Goal: Transaction & Acquisition: Purchase product/service

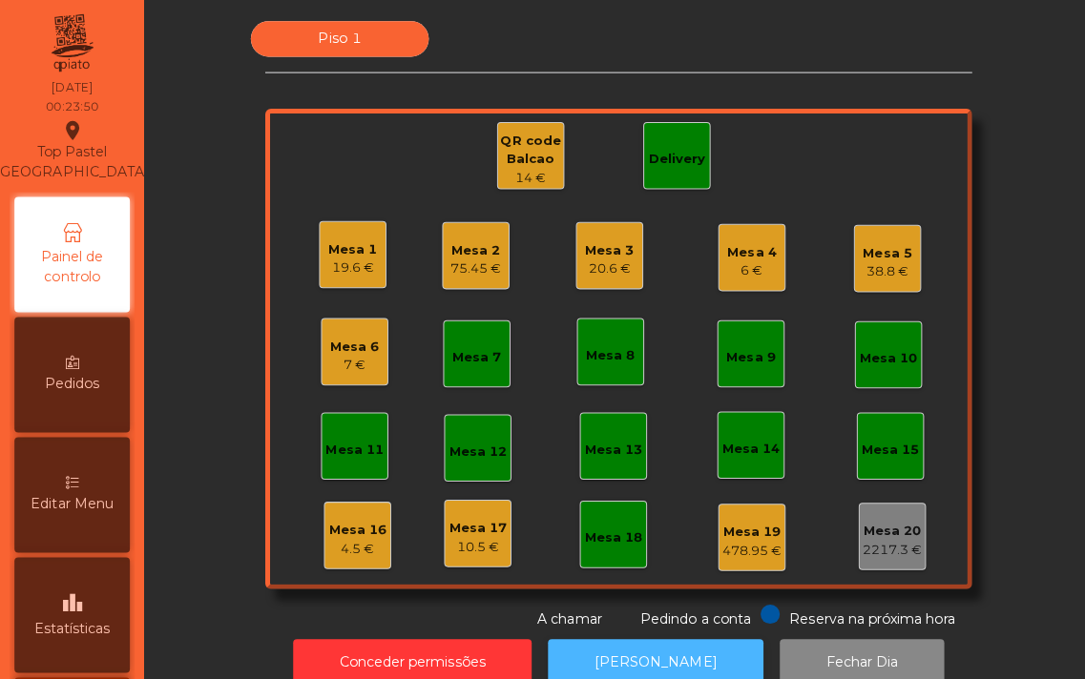
click at [611, 644] on button "[PERSON_NAME]" at bounding box center [651, 658] width 214 height 47
click at [662, 157] on div "Delivery" at bounding box center [672, 158] width 56 height 19
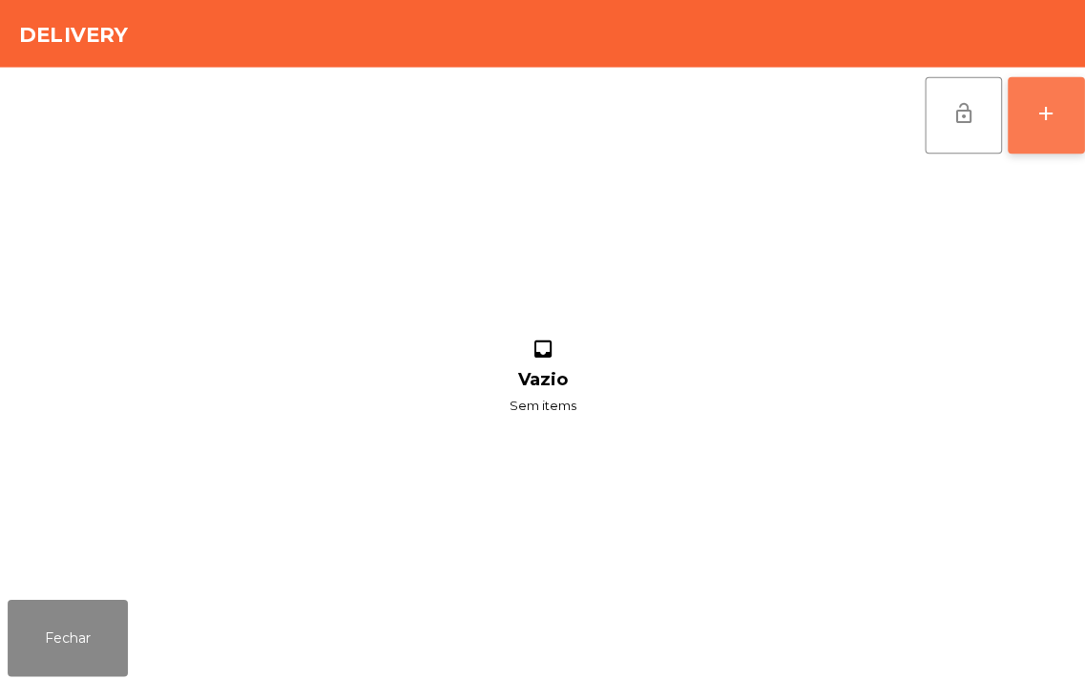
click at [1036, 119] on div "add" at bounding box center [1038, 112] width 23 height 23
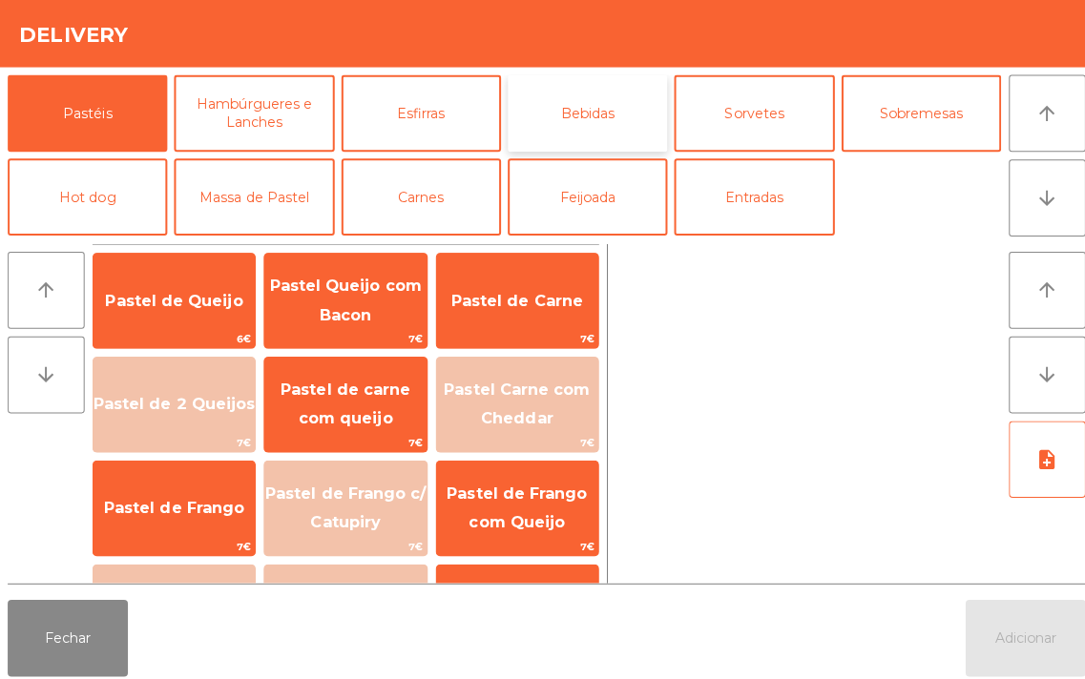
click at [587, 112] on button "Bebidas" at bounding box center [583, 112] width 158 height 76
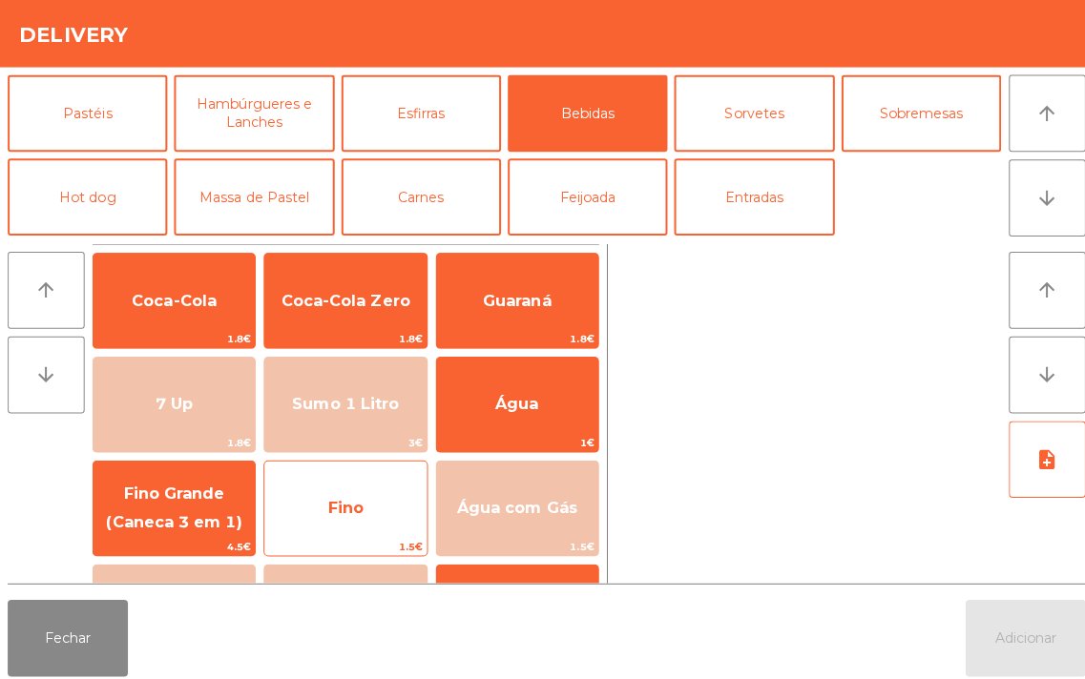
click at [341, 501] on span "Fino" at bounding box center [342, 504] width 35 height 18
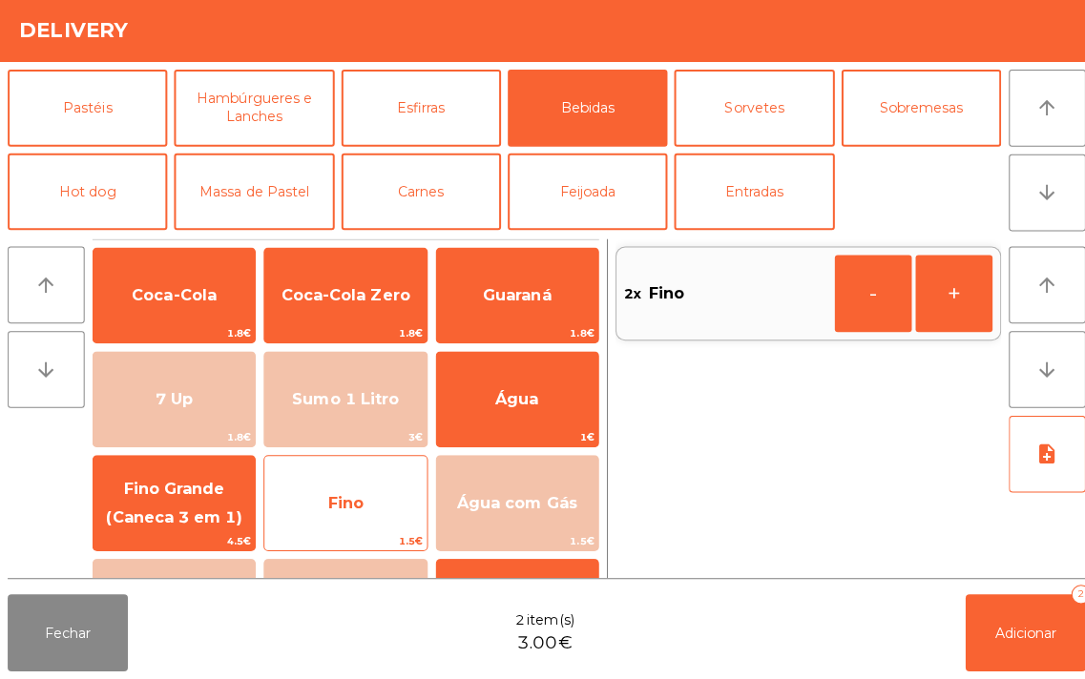
click at [331, 503] on span "Fino" at bounding box center [342, 504] width 35 height 18
click at [342, 498] on span "Fino" at bounding box center [342, 504] width 35 height 18
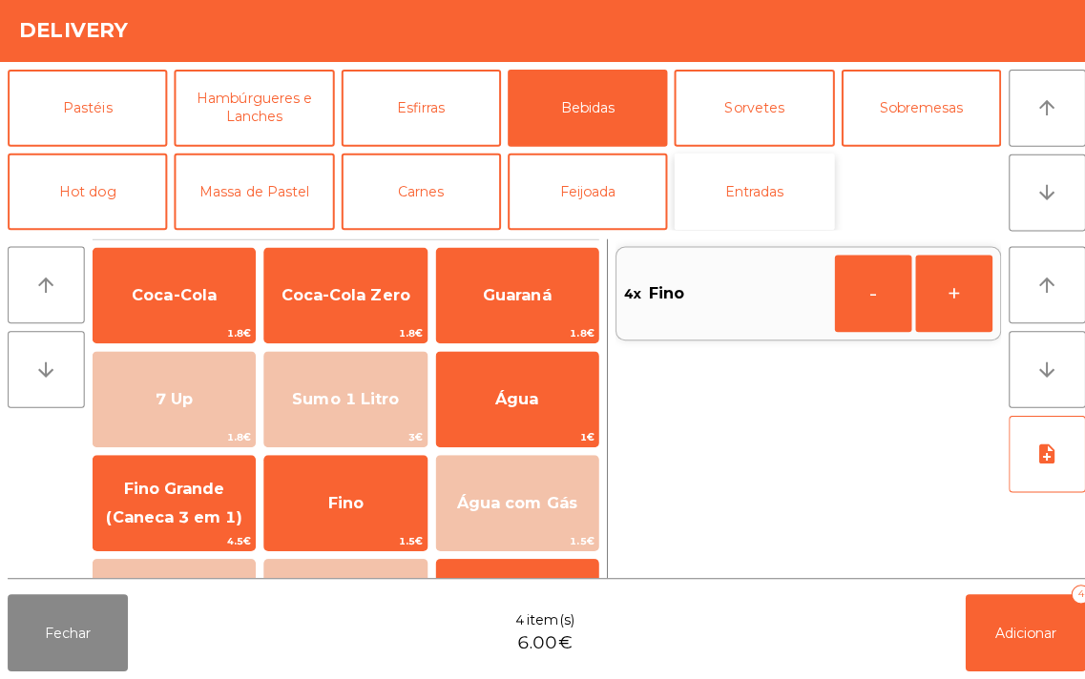
click at [771, 183] on button "Entradas" at bounding box center [748, 195] width 158 height 76
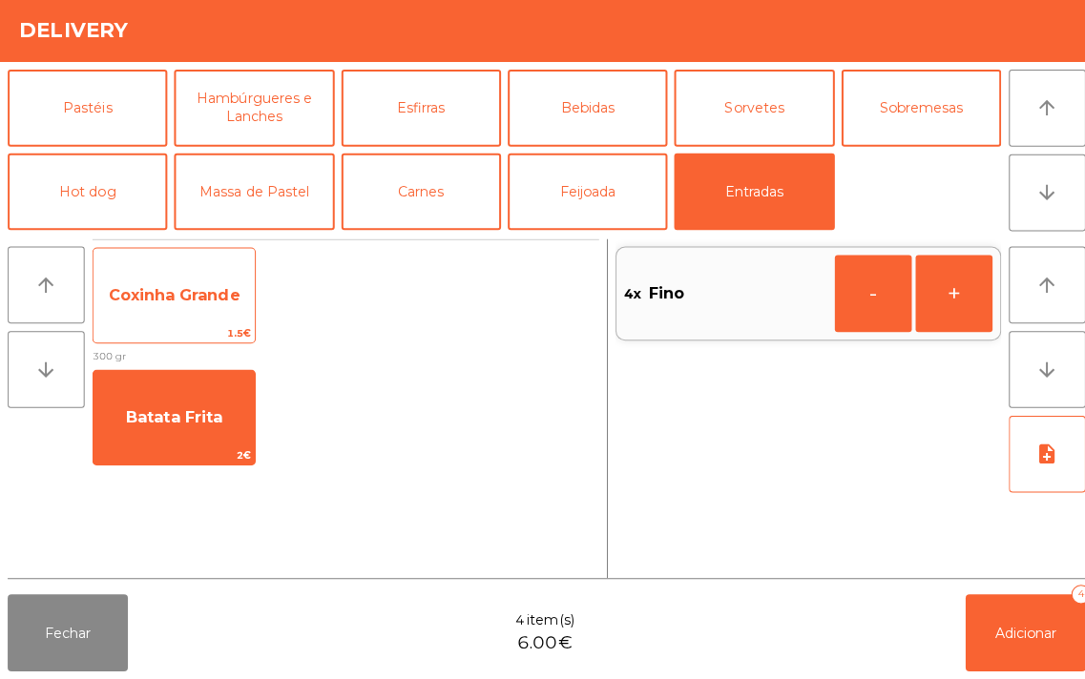
click at [179, 283] on span "Coxinha Grande" at bounding box center [173, 299] width 160 height 52
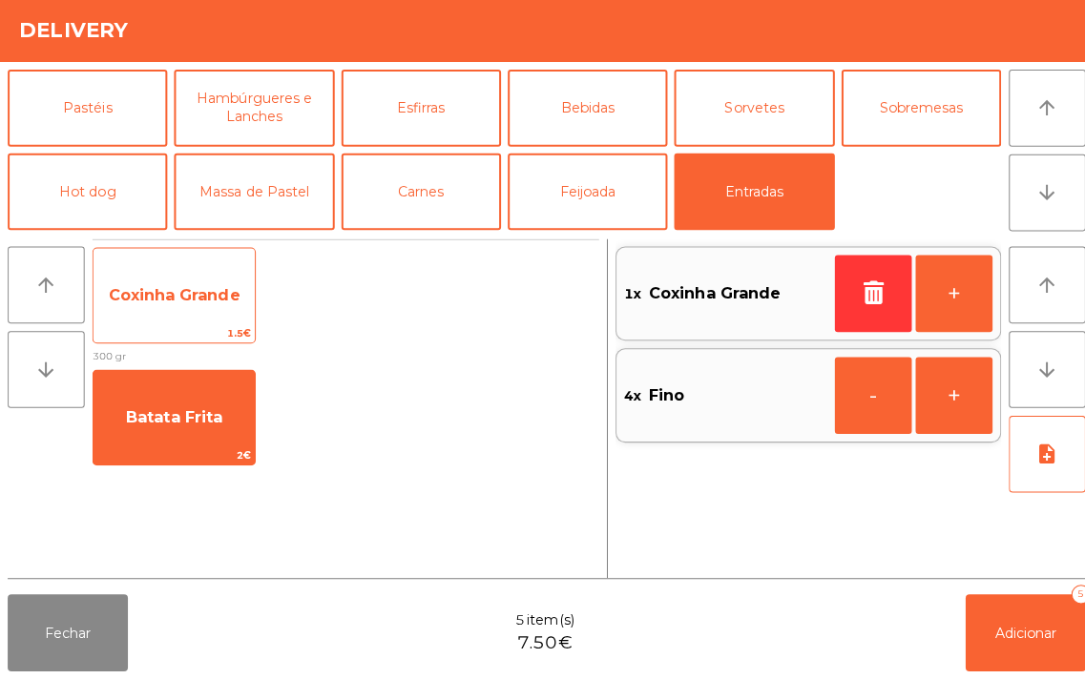
click at [173, 289] on span "Coxinha Grande" at bounding box center [173, 298] width 131 height 18
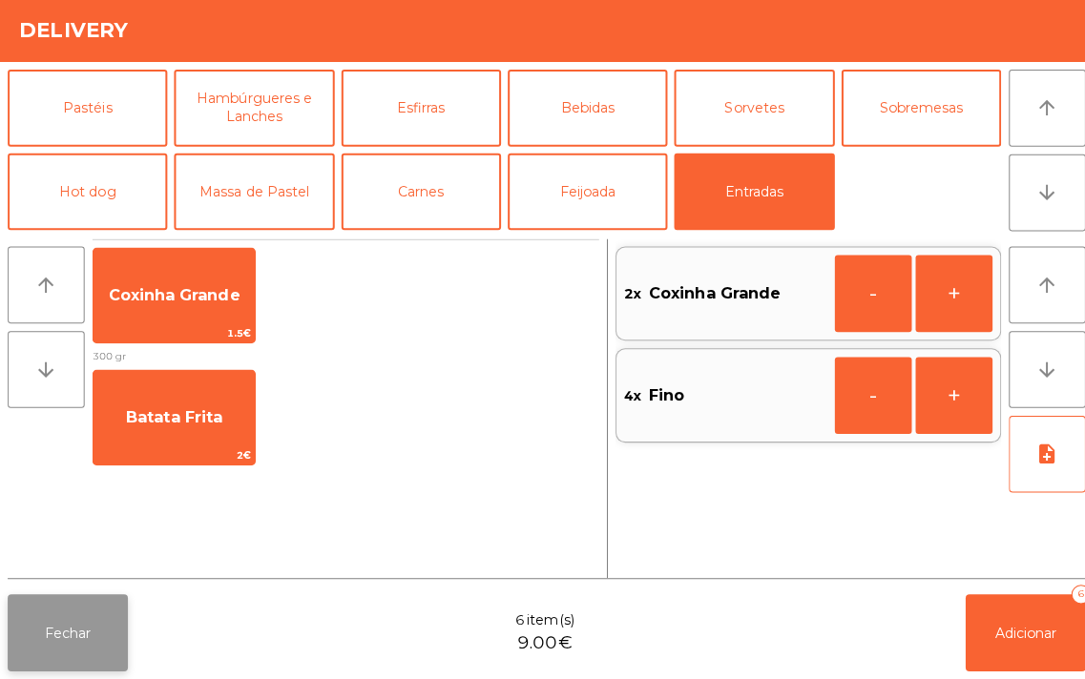
click at [73, 636] on button "Fechar" at bounding box center [67, 633] width 119 height 76
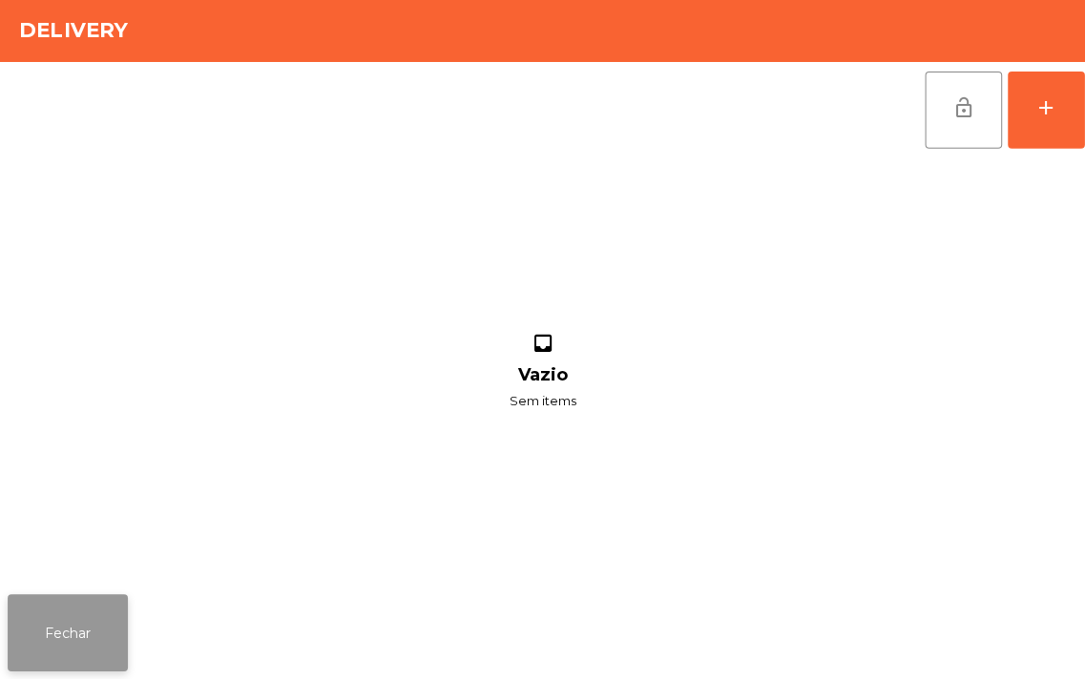
click at [40, 620] on button "Fechar" at bounding box center [67, 633] width 119 height 76
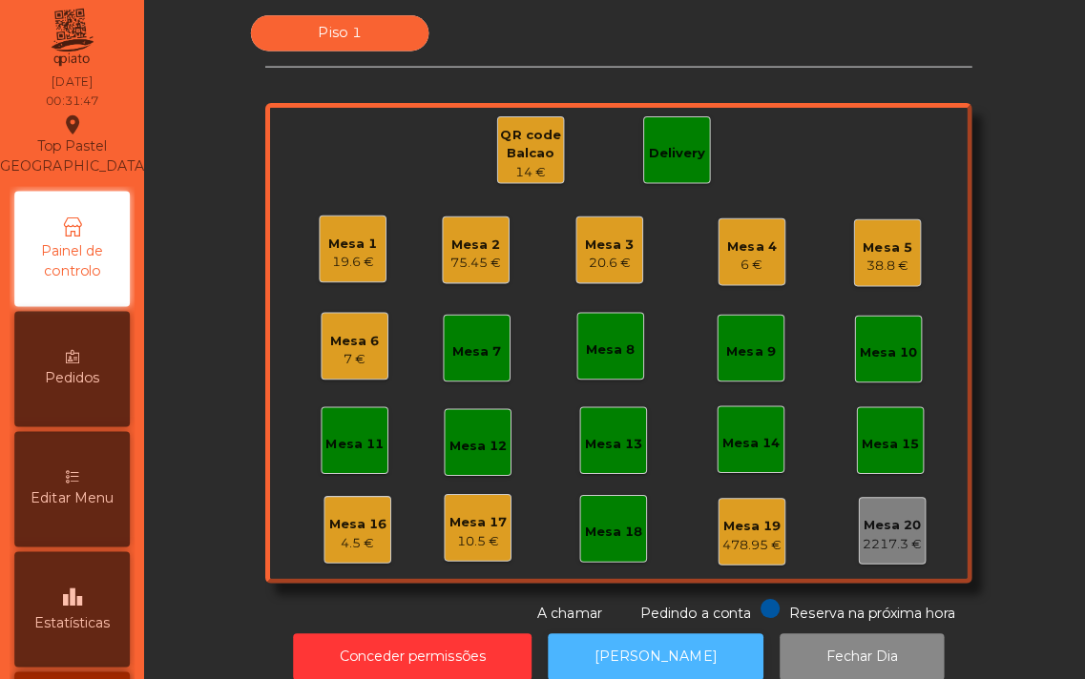
click at [631, 645] on button "[PERSON_NAME]" at bounding box center [651, 658] width 214 height 47
